Goal: Use online tool/utility: Utilize a website feature to perform a specific function

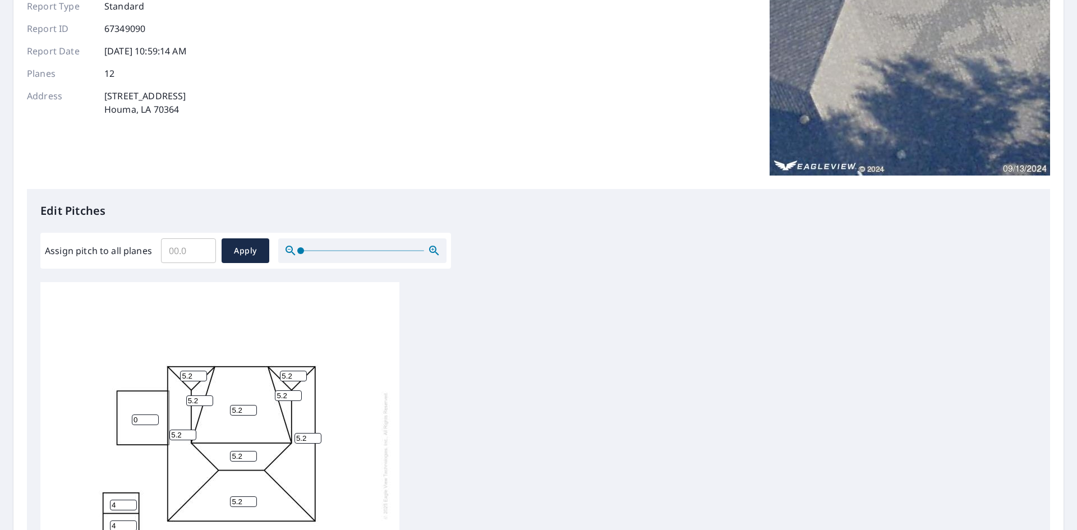
scroll to position [11, 0]
drag, startPoint x: 248, startPoint y: 402, endPoint x: 219, endPoint y: 401, distance: 28.6
type input "12"
click at [230, 405] on input "12" at bounding box center [243, 410] width 27 height 11
drag, startPoint x: 243, startPoint y: 399, endPoint x: 218, endPoint y: 399, distance: 25.2
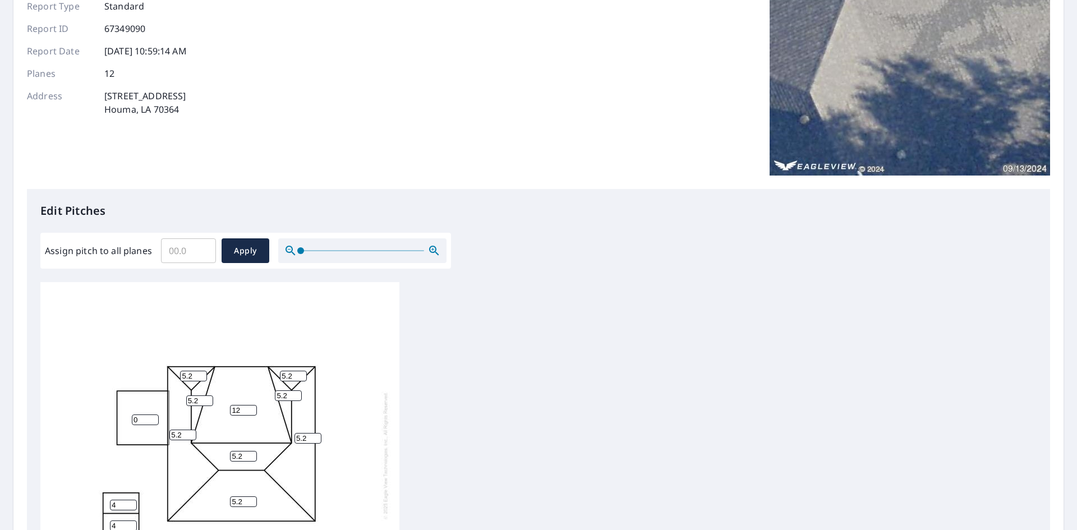
click at [218, 399] on div "12 5.2 5.2 5.2 0 5.2 4 4 5.2 5.2 5.2 5.2" at bounding box center [219, 455] width 359 height 352
click at [186, 252] on input "Assign pitch to all planes" at bounding box center [188, 250] width 55 height 31
type input "5"
click at [239, 245] on span "Apply" at bounding box center [246, 251] width 30 height 14
type input "5"
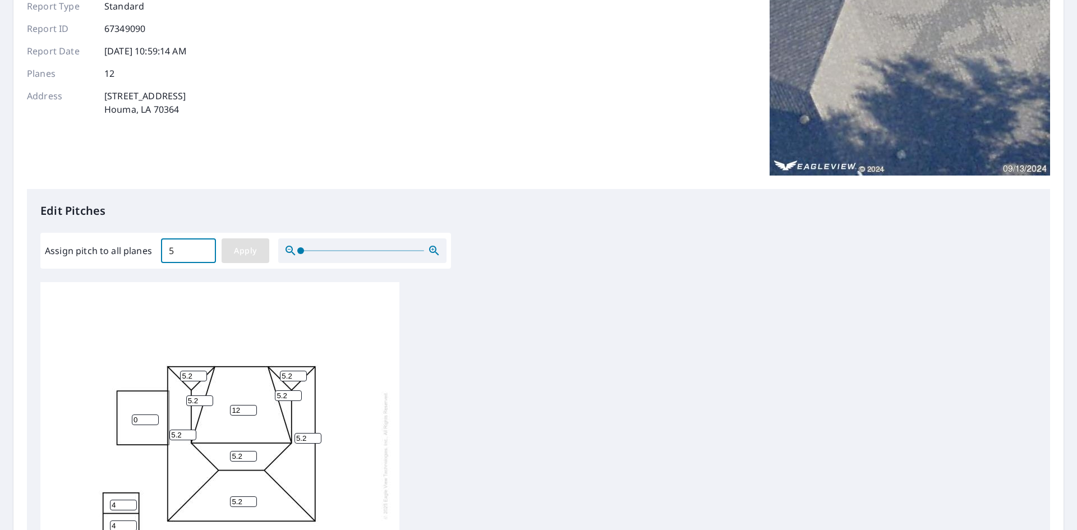
type input "5"
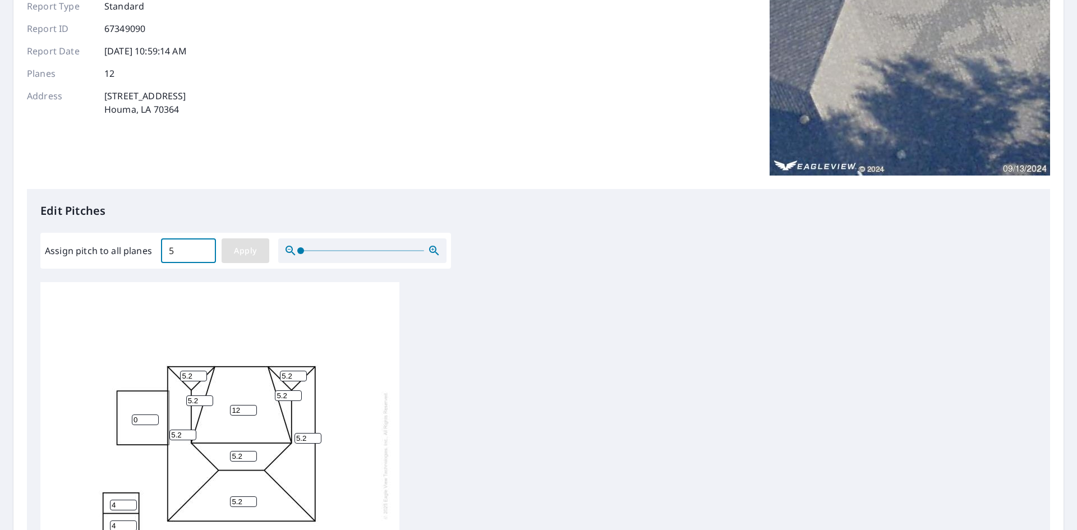
type input "5"
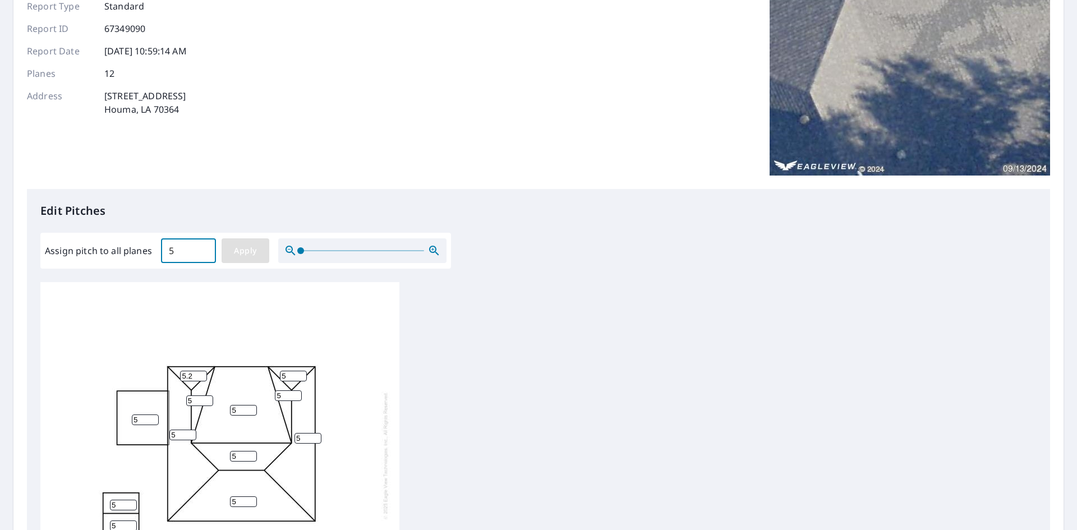
type input "5"
drag, startPoint x: 138, startPoint y: 412, endPoint x: 124, endPoint y: 411, distance: 14.0
click at [126, 411] on div "5 5 5 5 5 5 5 5 5 5 5 5" at bounding box center [219, 455] width 359 height 352
type input "0"
drag, startPoint x: 237, startPoint y: 401, endPoint x: 214, endPoint y: 407, distance: 23.7
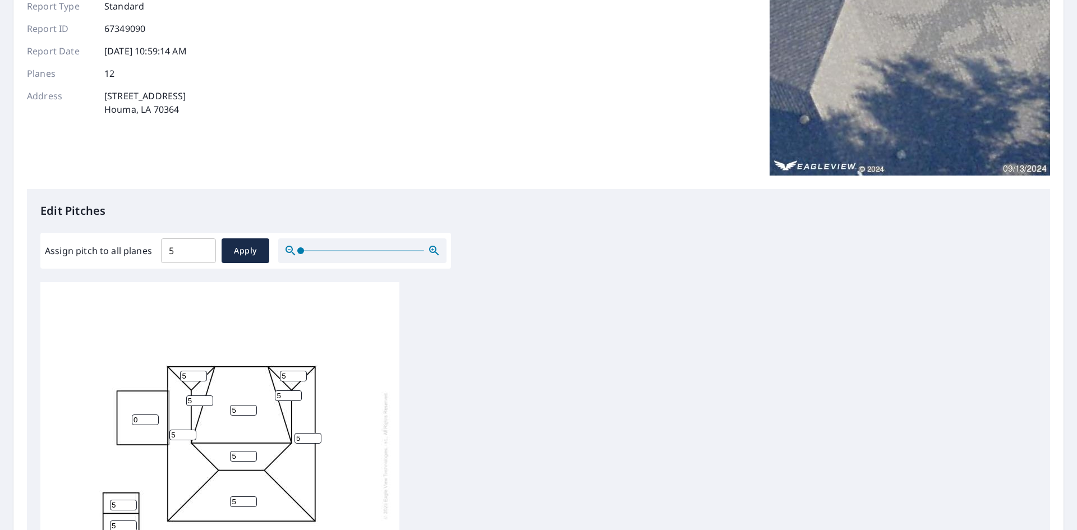
click at [223, 402] on div "5 5 5 5 0 5 5 5 5 5 5 5" at bounding box center [219, 455] width 359 height 352
type input "2"
click at [119, 500] on input "5" at bounding box center [123, 505] width 27 height 11
drag, startPoint x: 119, startPoint y: 496, endPoint x: 99, endPoint y: 497, distance: 20.3
click at [100, 495] on div "2 5 5 5 0 5 5 5 5 5 5 5" at bounding box center [219, 455] width 359 height 352
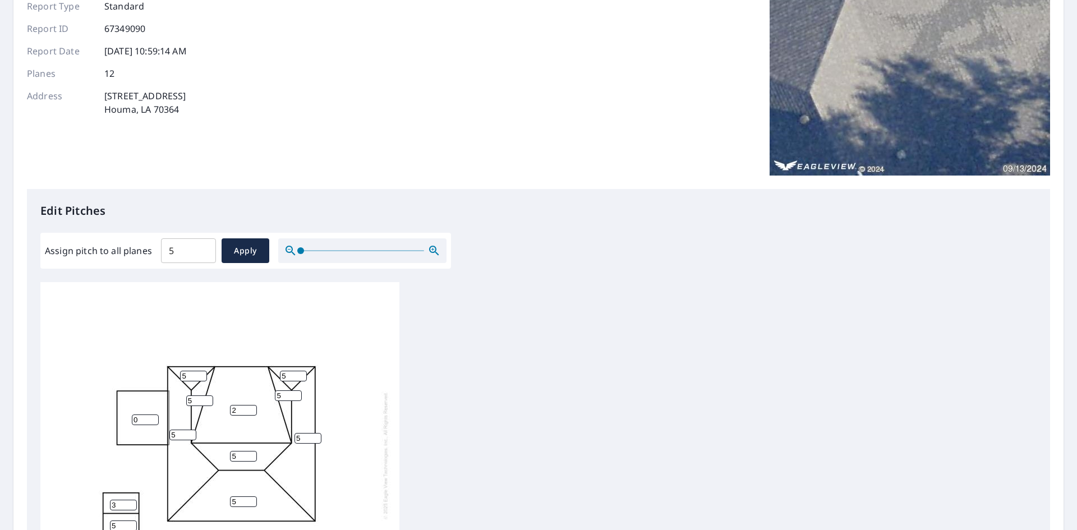
type input "3"
drag, startPoint x: 118, startPoint y: 517, endPoint x: 81, endPoint y: 524, distance: 37.7
click at [107, 516] on div "2 5 5 5 0 5 5 3 5 5 5 5" at bounding box center [219, 455] width 359 height 352
type input "3"
click at [501, 384] on div "2 5 5 5 0 5 3 3 5 5 5 5" at bounding box center [538, 458] width 996 height 352
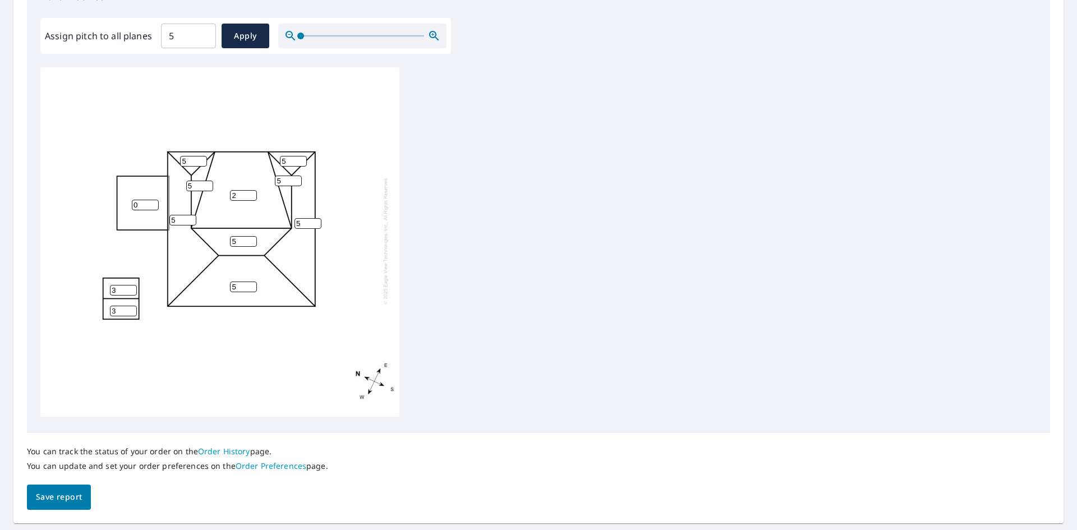
scroll to position [337, 0]
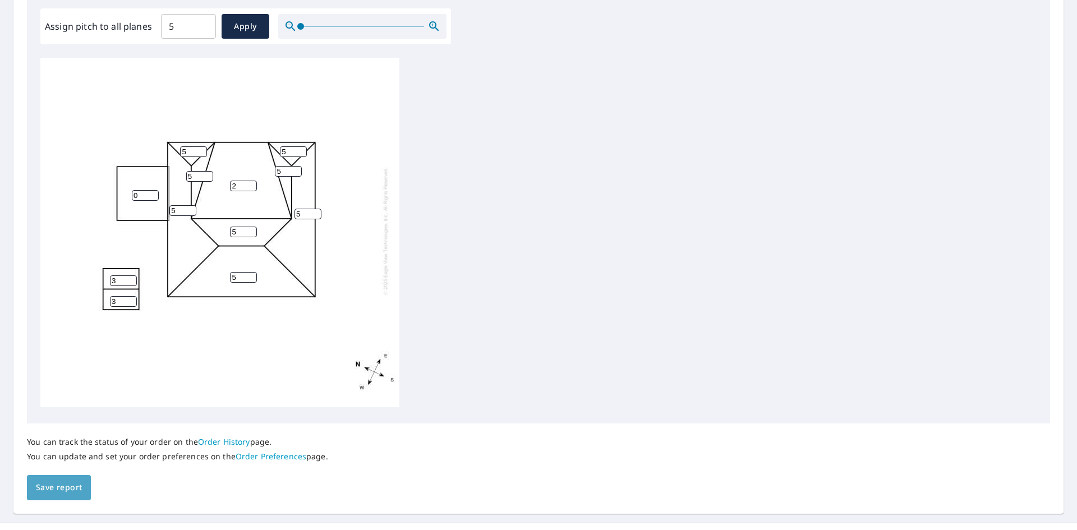
click at [57, 485] on span "Save report" at bounding box center [59, 488] width 46 height 14
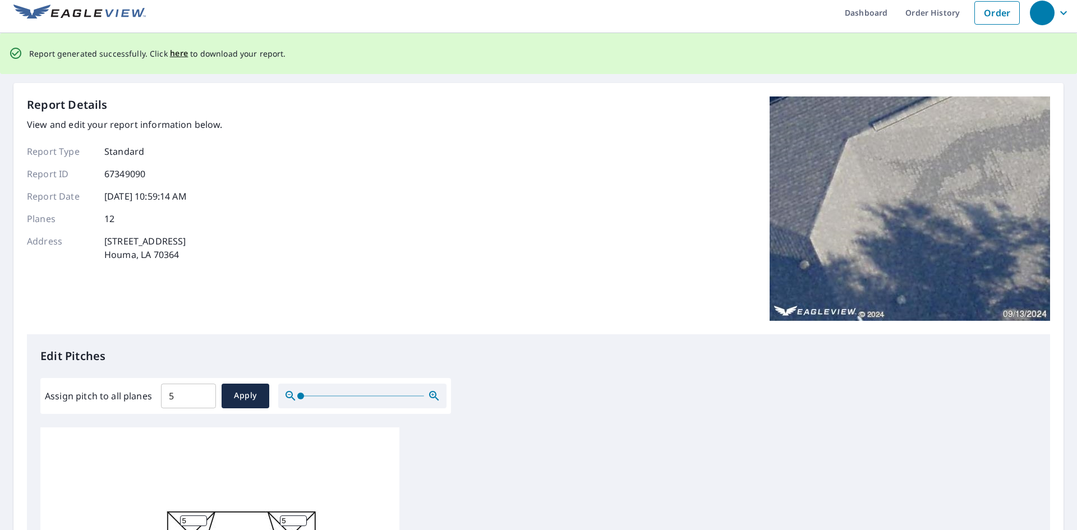
scroll to position [0, 0]
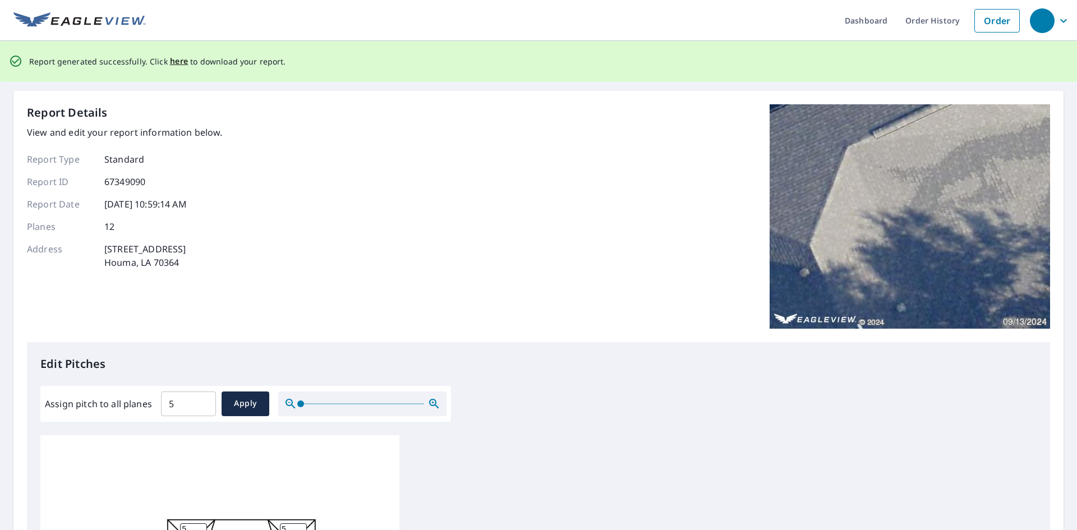
click at [406, 134] on div "Report Details View and edit your report information below. Report Type Standar…" at bounding box center [538, 223] width 1023 height 238
click at [182, 59] on span "here" at bounding box center [179, 61] width 19 height 14
